Goal: Information Seeking & Learning: Learn about a topic

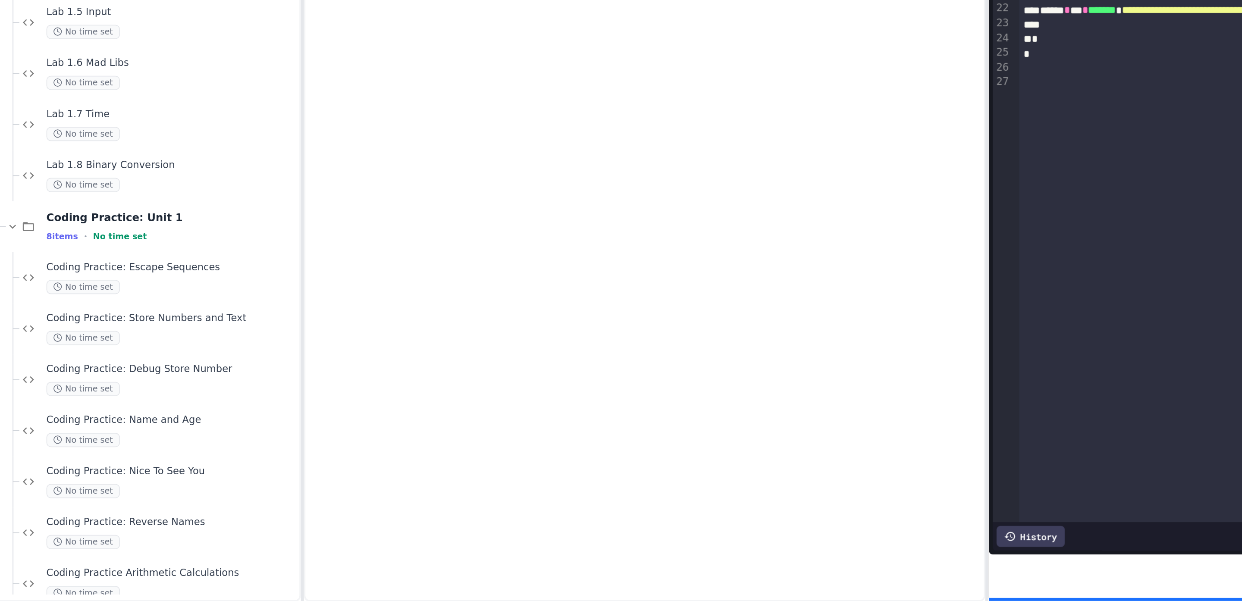
scroll to position [166, 0]
click at [90, 349] on span "Lab 1.8 Binary Conversion" at bounding box center [112, 350] width 144 height 7
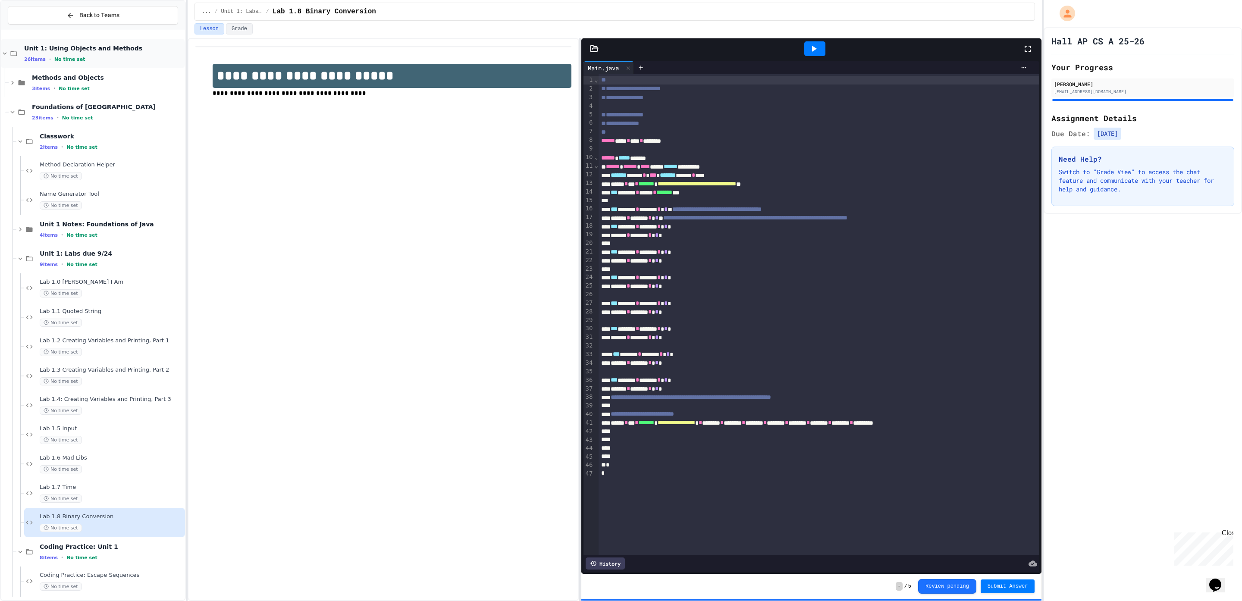
click at [59, 41] on div "Unit 1: Using Objects and Methods 26 items • No time set" at bounding box center [93, 53] width 184 height 29
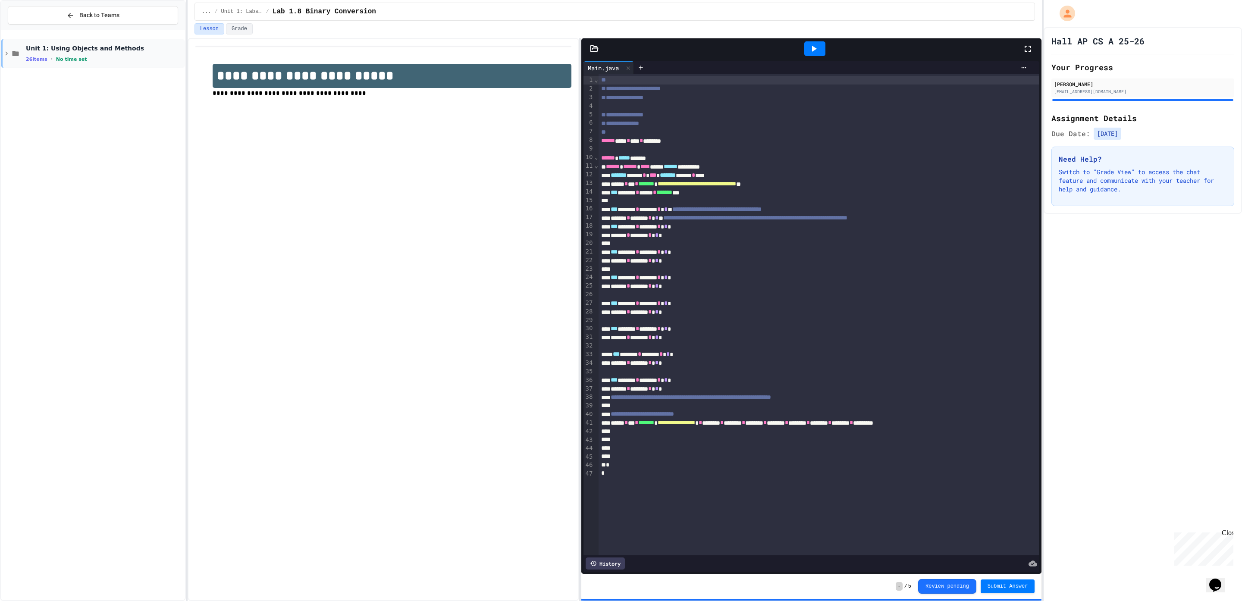
click at [46, 59] on span "26 items" at bounding box center [37, 59] width 22 height 6
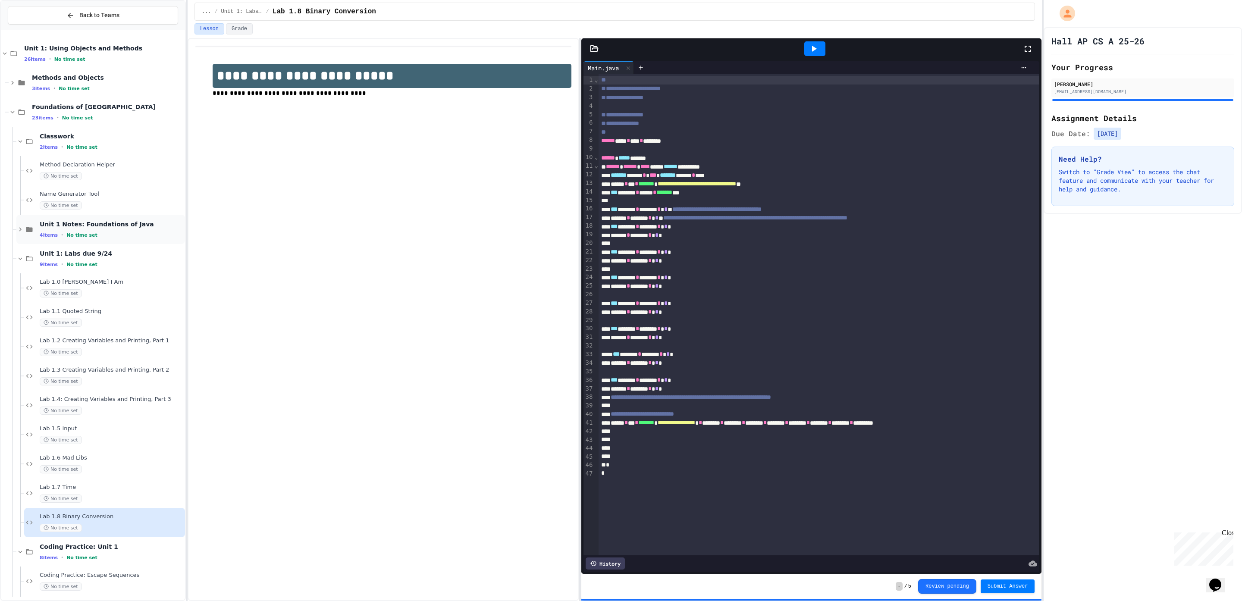
click at [21, 230] on icon at bounding box center [20, 229] width 8 height 8
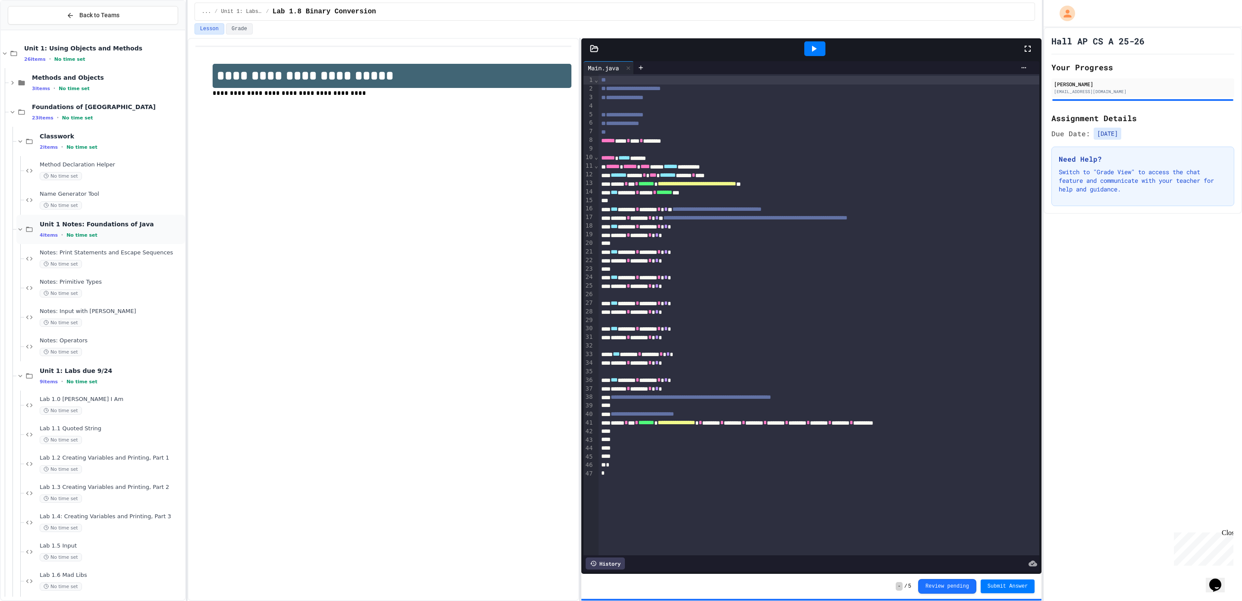
click at [22, 230] on icon at bounding box center [20, 229] width 8 height 8
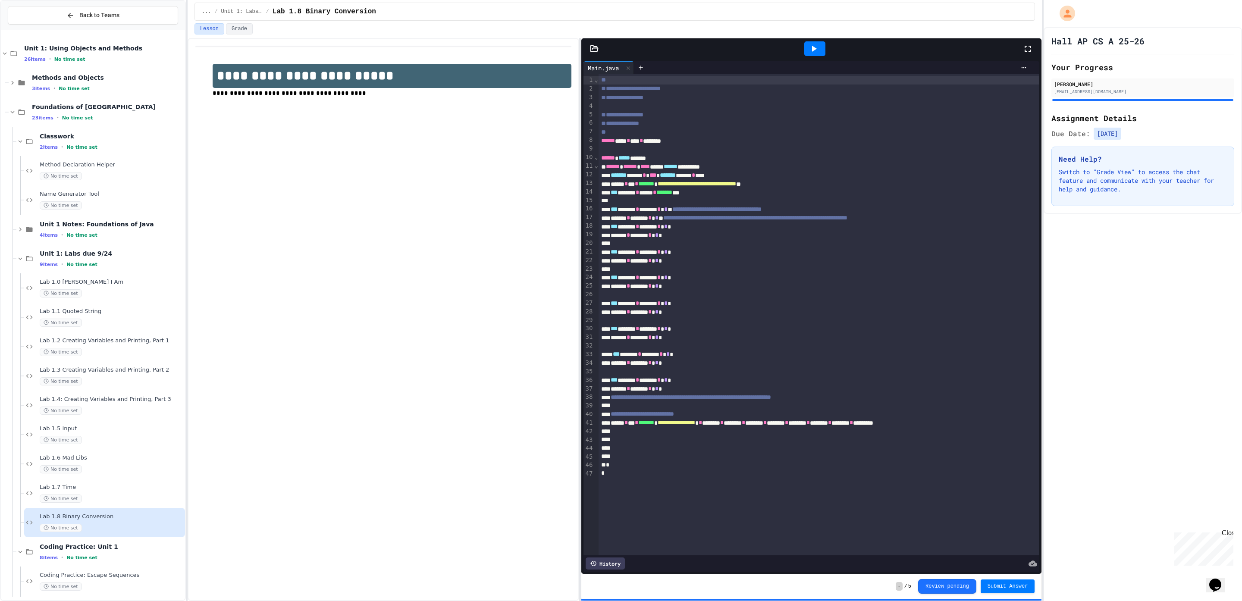
click at [22, 230] on icon at bounding box center [20, 229] width 8 height 8
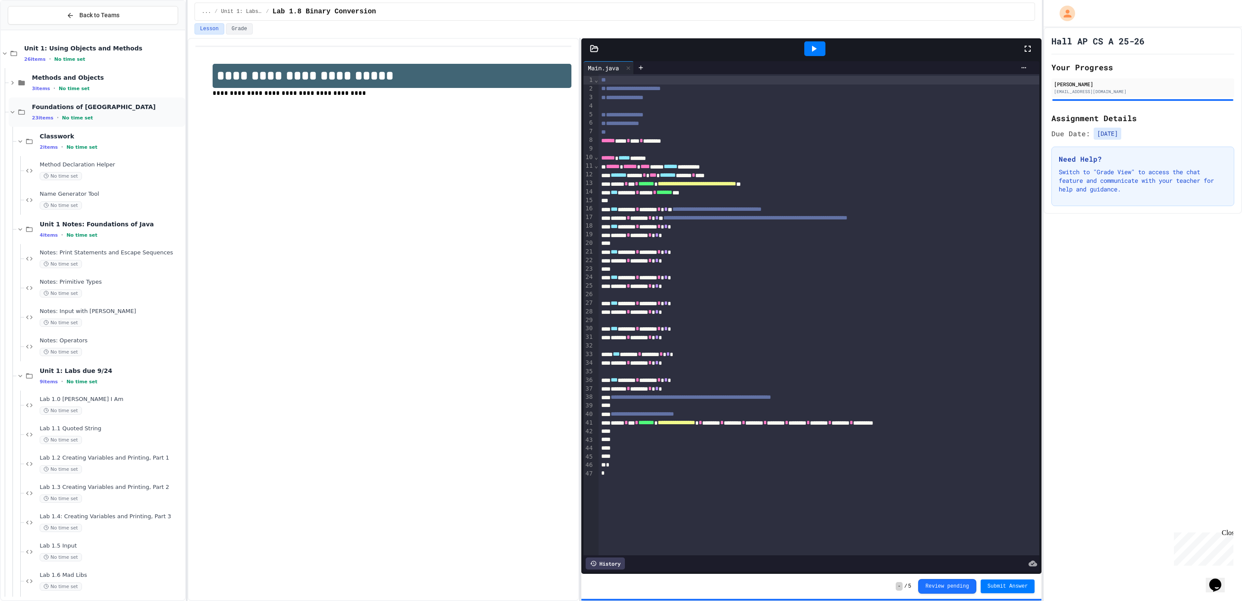
click at [48, 106] on span "Foundations of [GEOGRAPHIC_DATA]" at bounding box center [107, 107] width 151 height 8
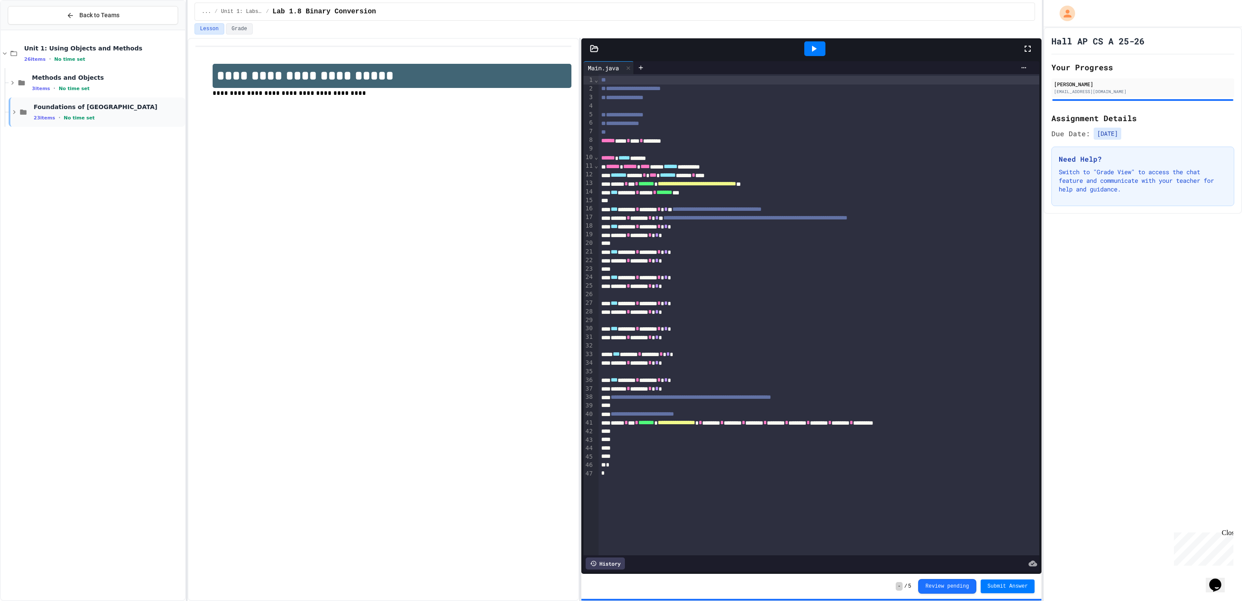
click at [19, 113] on icon at bounding box center [23, 112] width 10 height 8
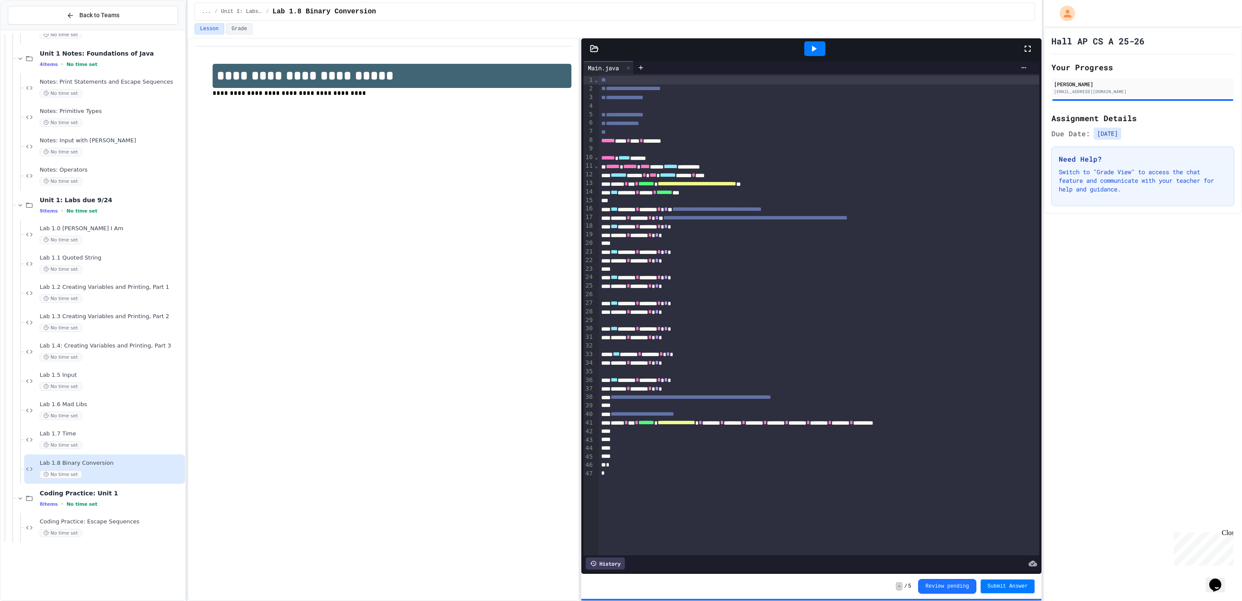
scroll to position [327, 0]
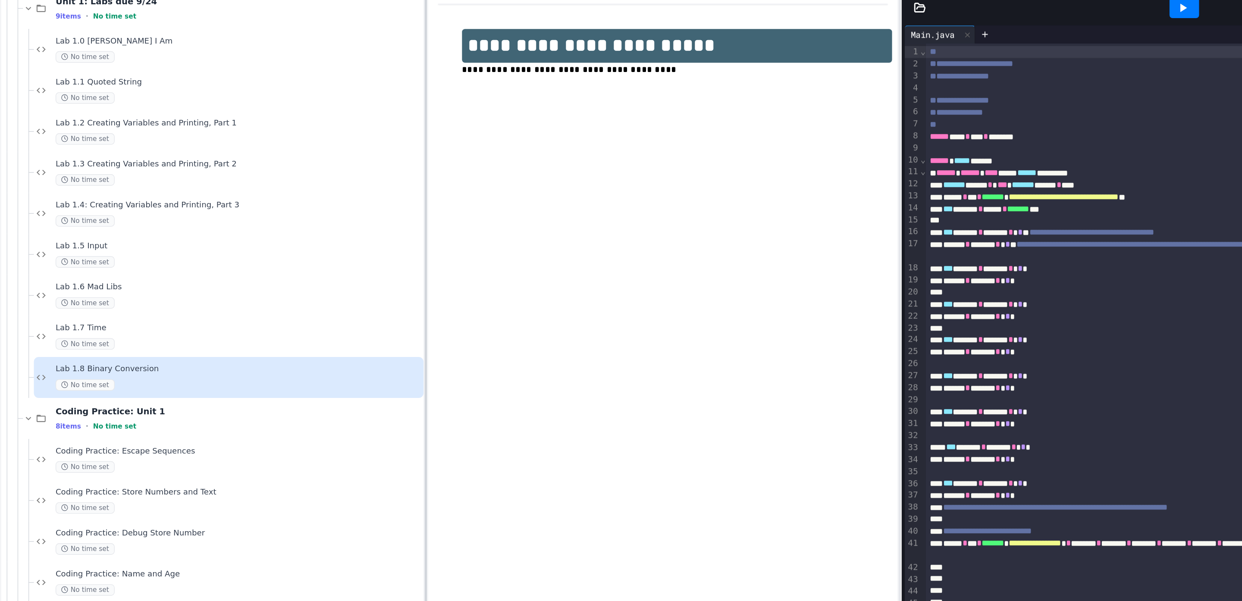
click at [305, 146] on div at bounding box center [304, 300] width 2 height 601
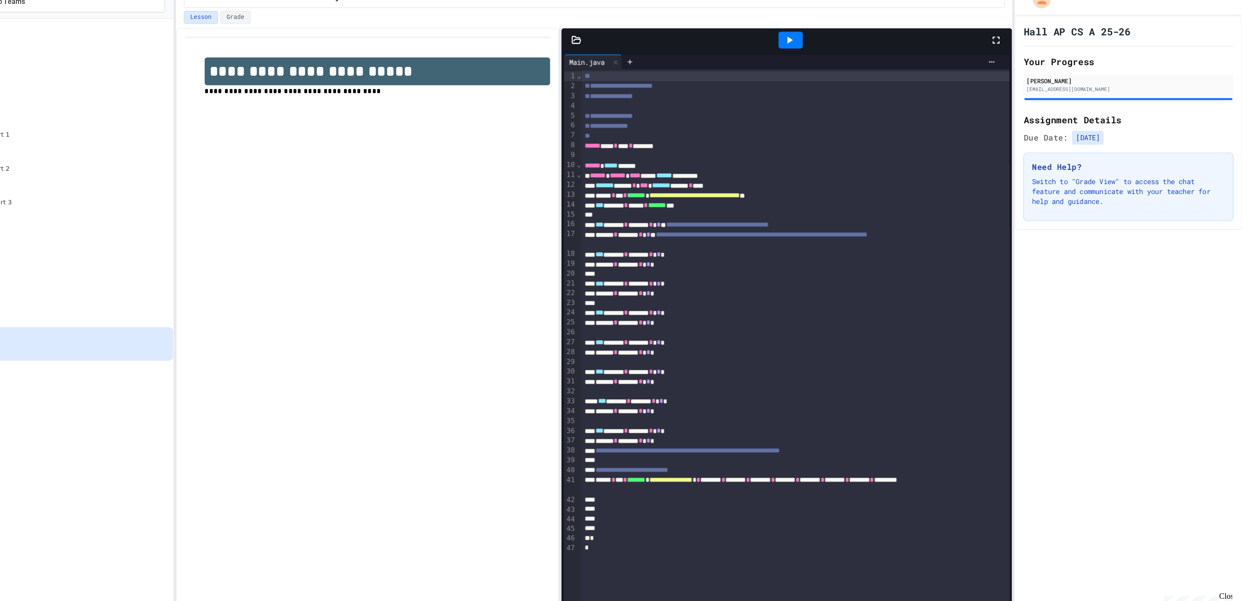
scroll to position [0, 0]
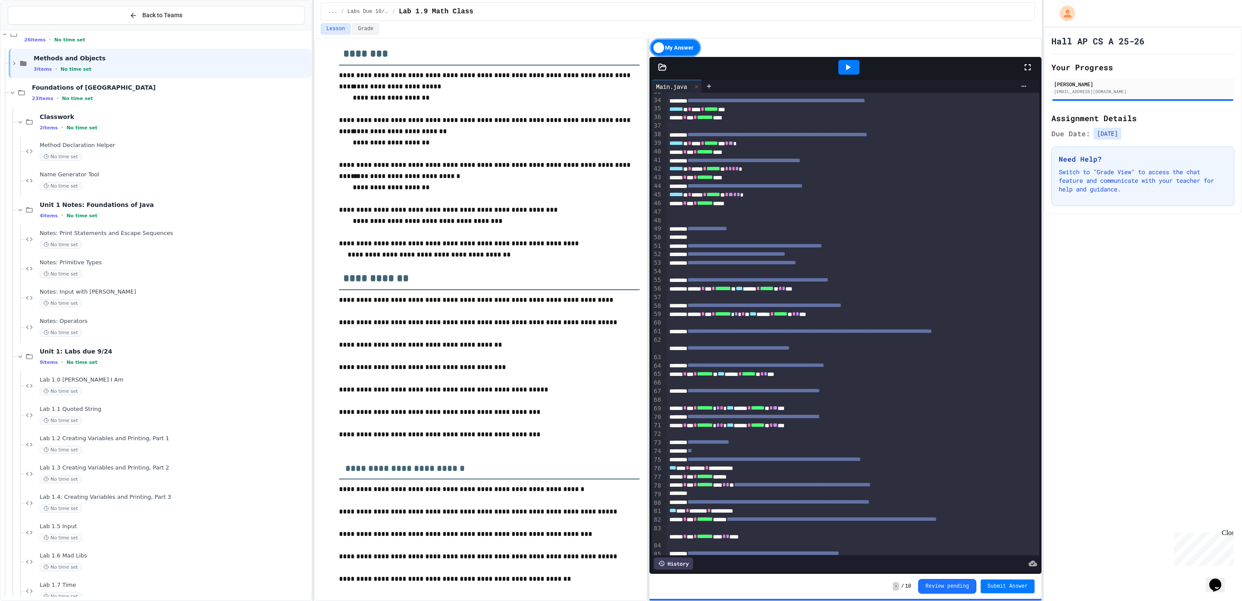
scroll to position [250, 0]
